Goal: Task Accomplishment & Management: Manage account settings

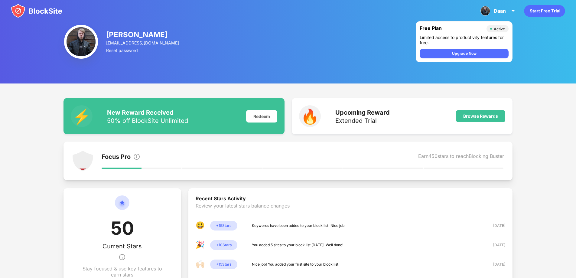
click at [41, 12] on img at bounding box center [36, 11] width 51 height 15
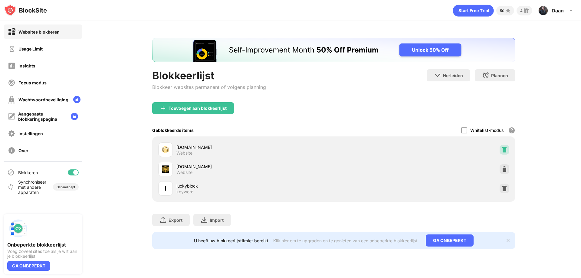
click at [503, 151] on img at bounding box center [504, 150] width 6 height 6
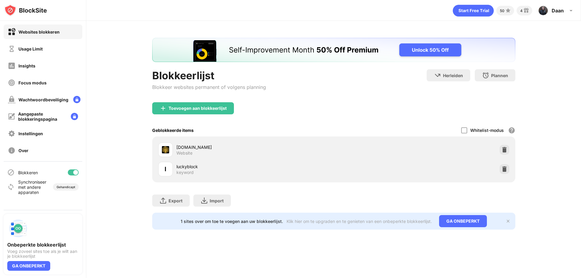
click at [503, 151] on img at bounding box center [504, 150] width 6 height 6
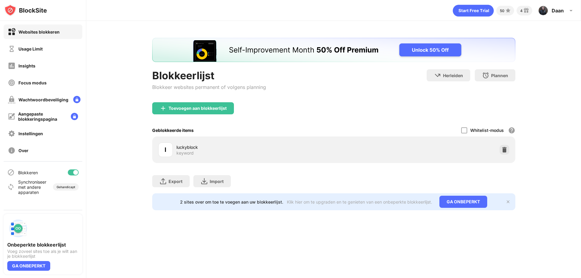
click at [503, 151] on img at bounding box center [504, 150] width 6 height 6
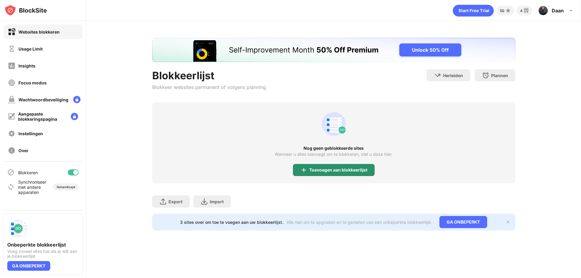
click at [344, 171] on div "Toevoegen aan blokkeerlijst" at bounding box center [338, 170] width 58 height 5
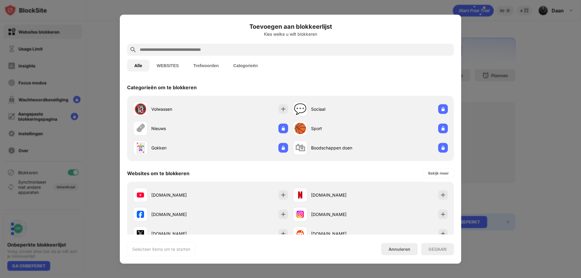
click at [174, 47] on input "text" at bounding box center [295, 49] width 312 height 7
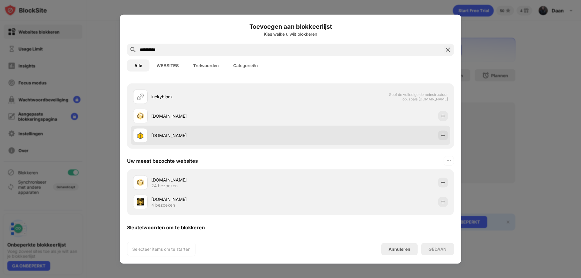
scroll to position [40, 0]
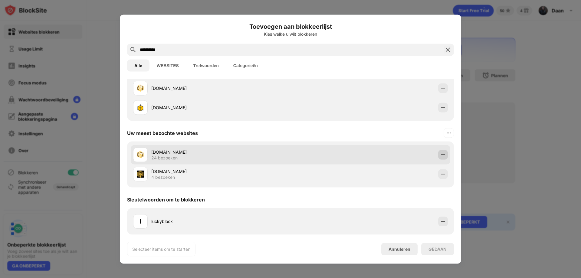
type input "**********"
click at [440, 152] on img at bounding box center [443, 155] width 6 height 6
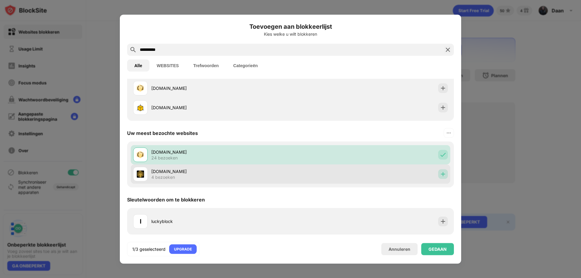
click at [440, 172] on img at bounding box center [443, 174] width 6 height 6
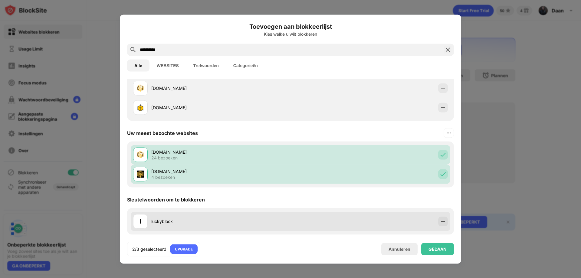
click at [440, 220] on img at bounding box center [443, 221] width 6 height 6
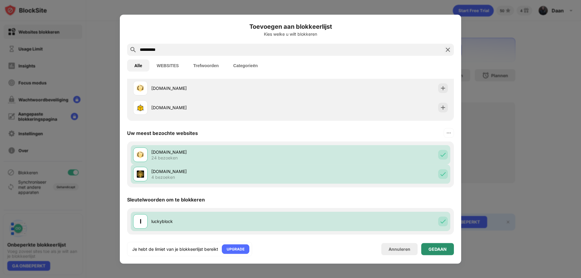
click at [440, 248] on div "GEDAAN" at bounding box center [437, 249] width 18 height 5
